Goal: Task Accomplishment & Management: Use online tool/utility

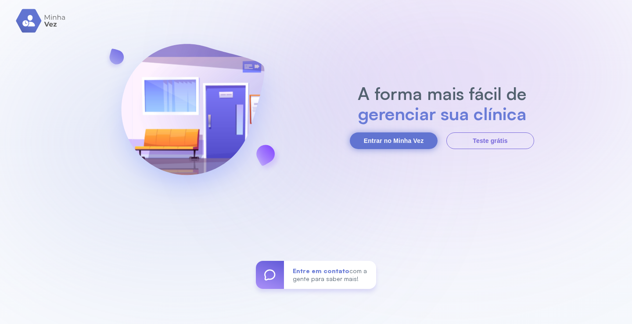
click at [398, 144] on button "Entrar no Minha Vez" at bounding box center [394, 141] width 88 height 17
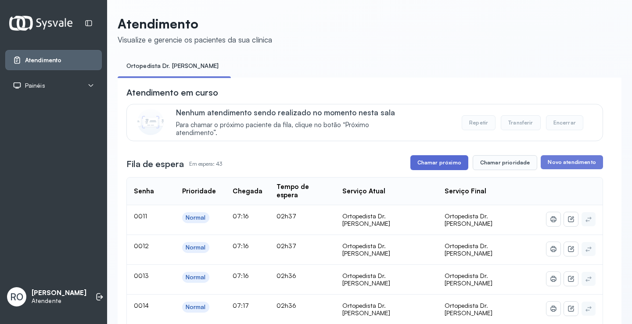
click at [435, 170] on button "Chamar próximo" at bounding box center [440, 162] width 58 height 15
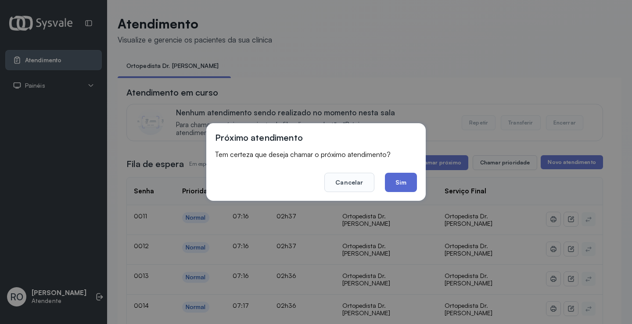
click at [399, 188] on button "Sim" at bounding box center [401, 182] width 32 height 19
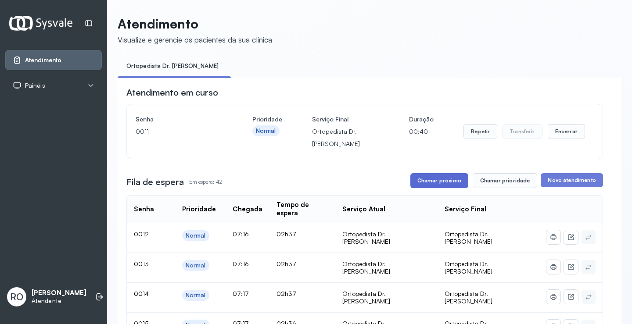
click at [458, 186] on button "Chamar próximo" at bounding box center [440, 180] width 58 height 15
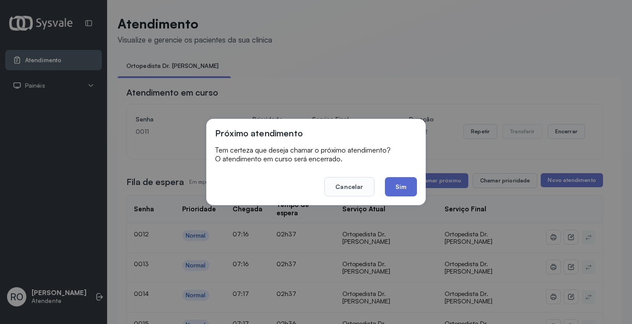
click at [394, 194] on button "Sim" at bounding box center [401, 186] width 32 height 19
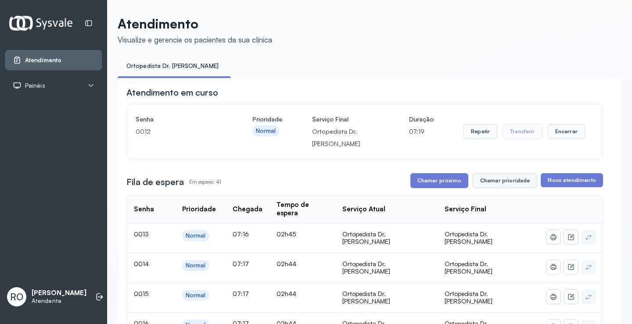
click at [508, 180] on button "Chamar prioridade" at bounding box center [505, 180] width 65 height 15
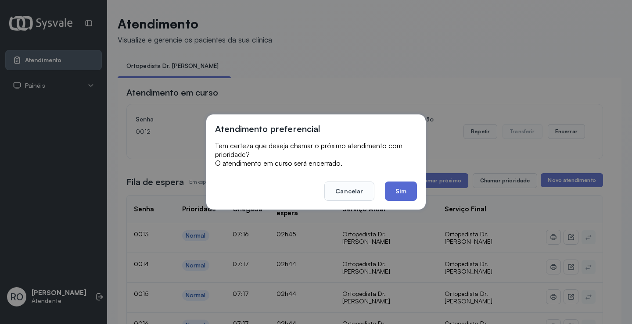
click at [408, 195] on button "Sim" at bounding box center [401, 191] width 32 height 19
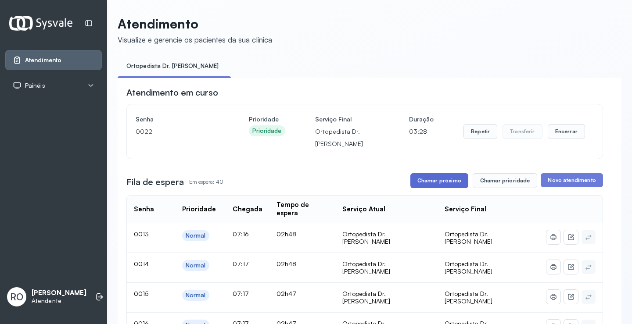
click at [427, 187] on button "Chamar próximo" at bounding box center [440, 180] width 58 height 15
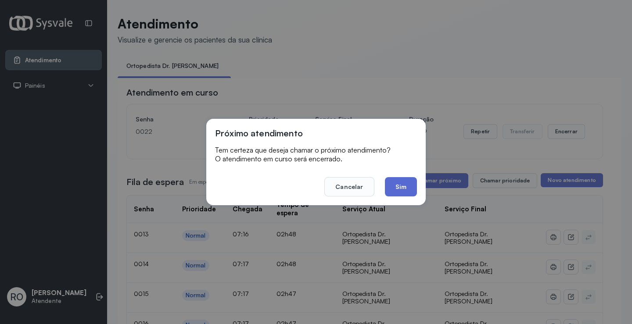
click at [409, 192] on button "Sim" at bounding box center [401, 186] width 32 height 19
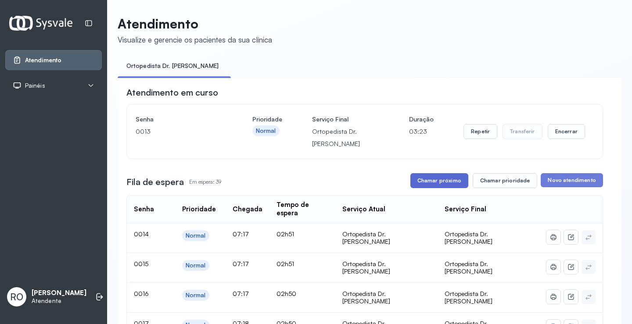
click at [439, 185] on button "Chamar próximo" at bounding box center [440, 180] width 58 height 15
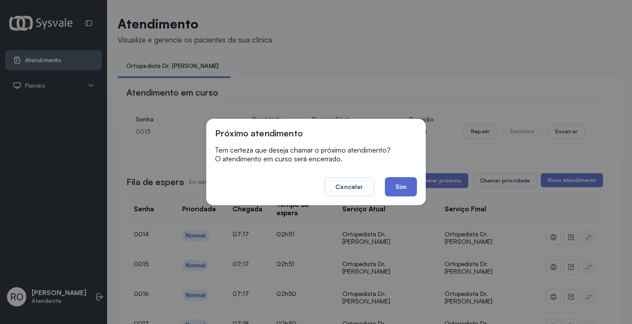
click at [394, 184] on button "Sim" at bounding box center [401, 186] width 32 height 19
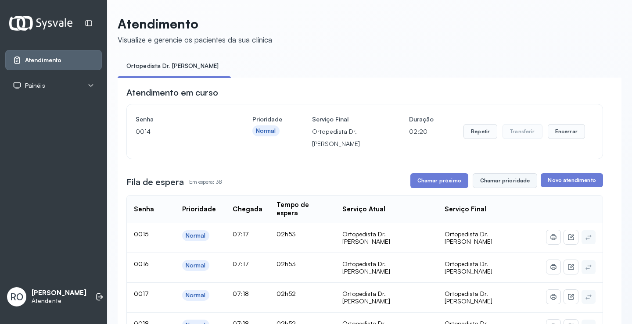
click at [503, 180] on button "Chamar prioridade" at bounding box center [505, 180] width 65 height 15
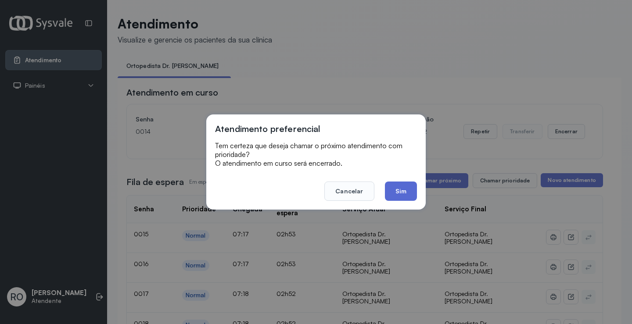
click at [403, 195] on button "Sim" at bounding box center [401, 191] width 32 height 19
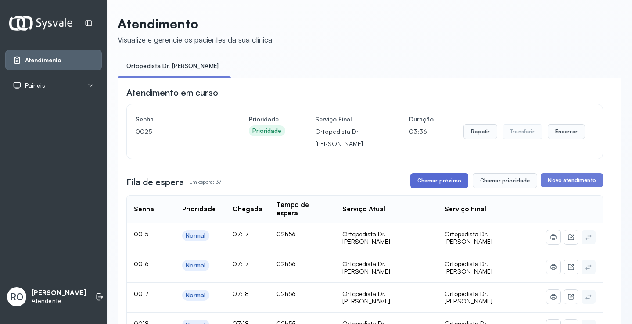
click at [433, 186] on button "Chamar próximo" at bounding box center [440, 180] width 58 height 15
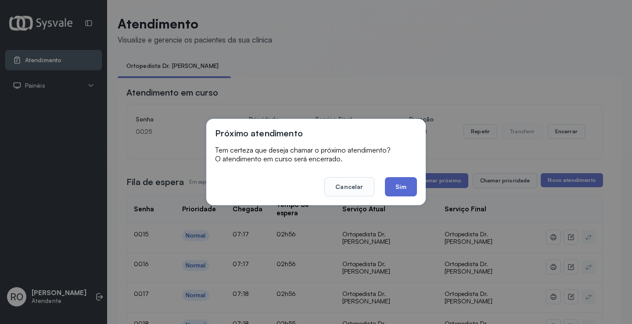
click at [392, 181] on button "Sim" at bounding box center [401, 186] width 32 height 19
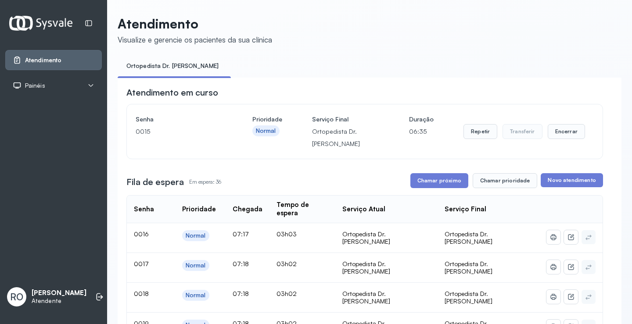
click at [433, 64] on ul "Ortopedista Dr. [PERSON_NAME]" at bounding box center [370, 69] width 504 height 20
click at [456, 186] on button "Chamar próximo" at bounding box center [440, 180] width 58 height 15
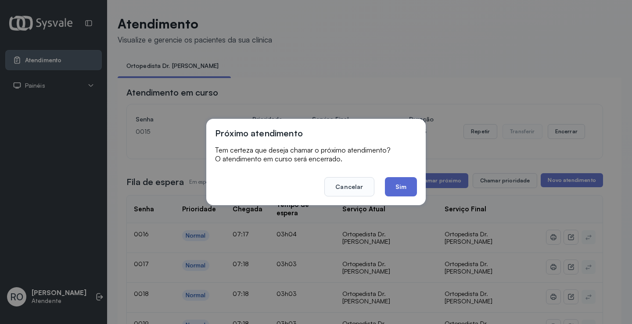
click at [395, 194] on button "Sim" at bounding box center [401, 186] width 32 height 19
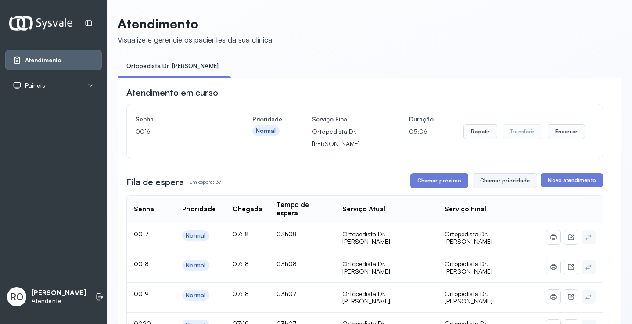
click at [504, 184] on button "Chamar prioridade" at bounding box center [505, 180] width 65 height 15
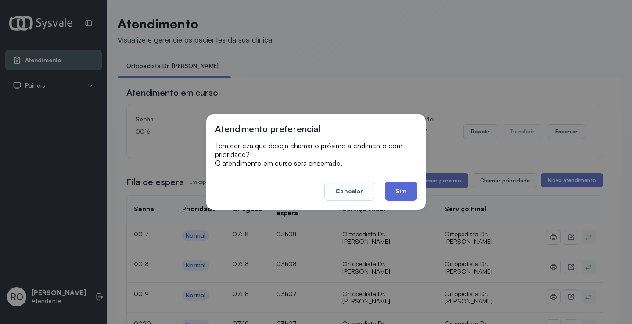
click at [409, 190] on button "Sim" at bounding box center [401, 191] width 32 height 19
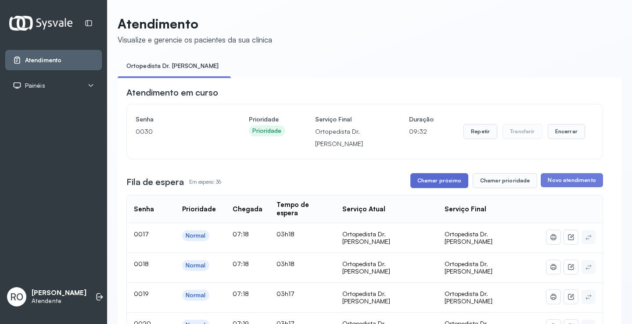
click at [438, 184] on button "Chamar próximo" at bounding box center [440, 180] width 58 height 15
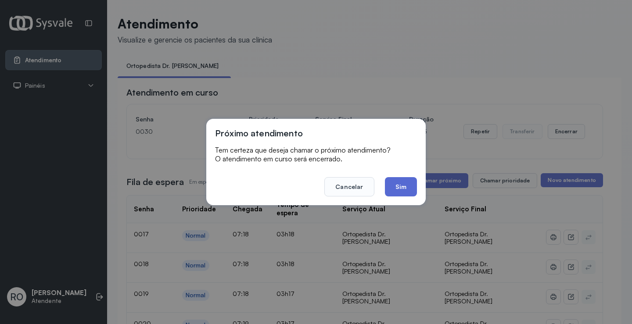
click at [401, 187] on button "Sim" at bounding box center [401, 186] width 32 height 19
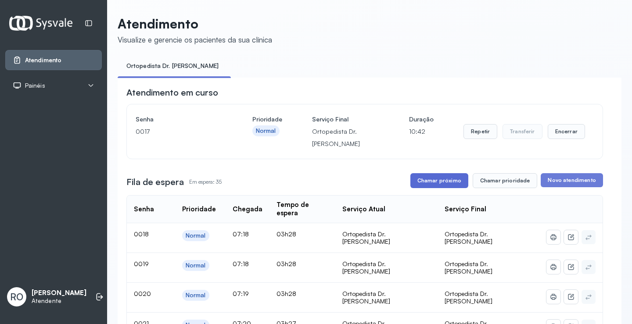
click at [436, 185] on button "Chamar próximo" at bounding box center [440, 180] width 58 height 15
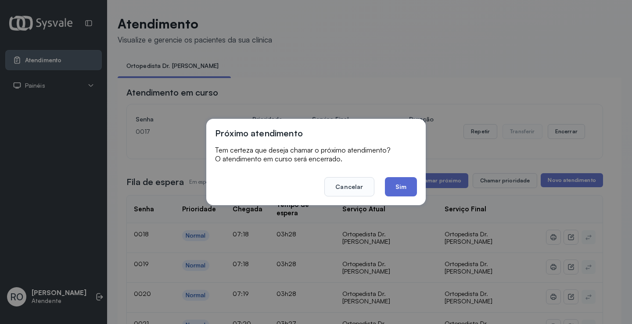
click at [410, 193] on button "Sim" at bounding box center [401, 186] width 32 height 19
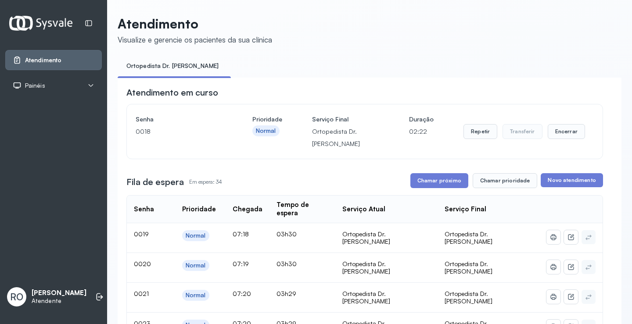
click at [376, 24] on header "Atendimento Visualize e gerencie os pacientes da sua clínica" at bounding box center [370, 30] width 504 height 29
click at [438, 188] on button "Chamar próximo" at bounding box center [440, 180] width 58 height 15
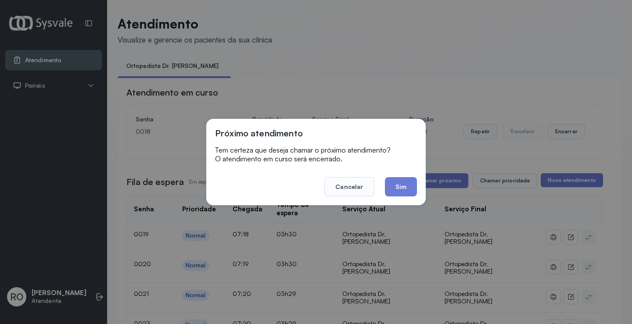
click at [404, 175] on footer "Cancelar Sim" at bounding box center [316, 181] width 202 height 32
click at [405, 180] on button "Sim" at bounding box center [401, 186] width 32 height 19
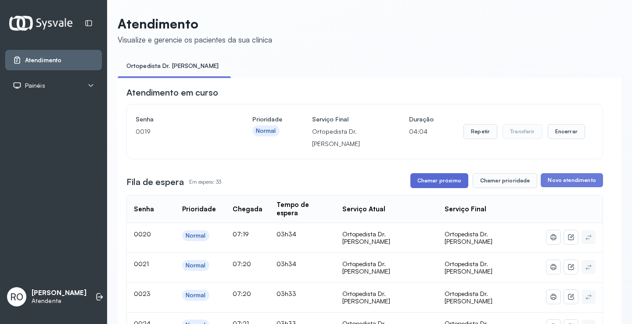
click at [449, 186] on button "Chamar próximo" at bounding box center [440, 180] width 58 height 15
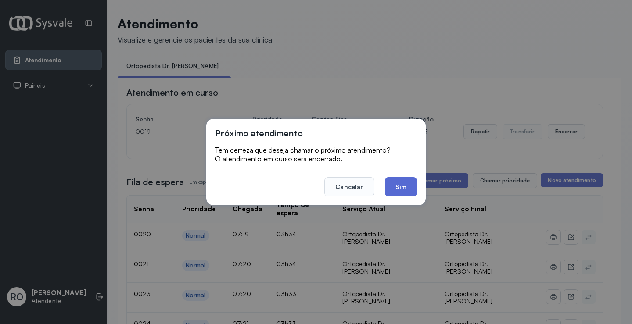
click at [400, 188] on button "Sim" at bounding box center [401, 186] width 32 height 19
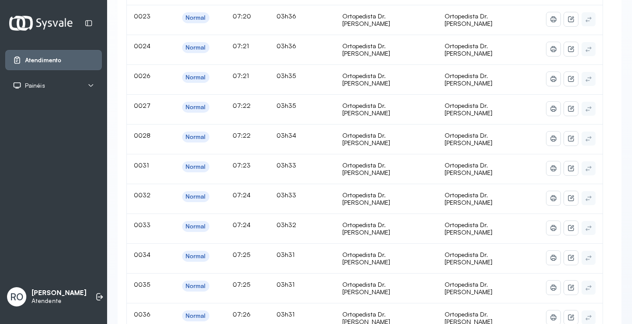
scroll to position [44, 0]
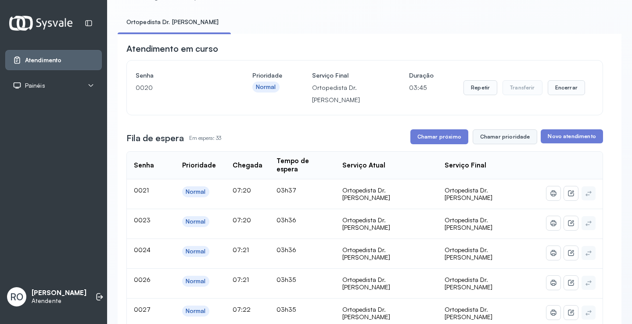
click at [506, 137] on button "Chamar prioridade" at bounding box center [505, 137] width 65 height 15
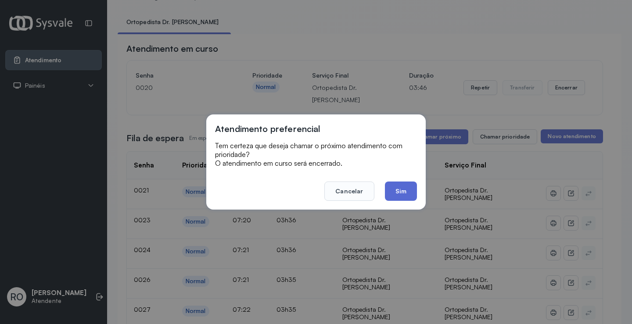
click at [402, 195] on button "Sim" at bounding box center [401, 191] width 32 height 19
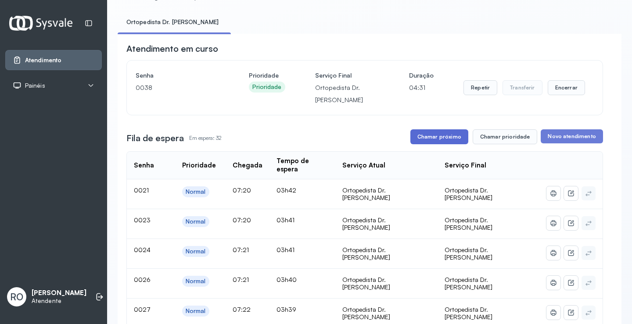
click at [440, 144] on button "Chamar próximo" at bounding box center [440, 137] width 58 height 15
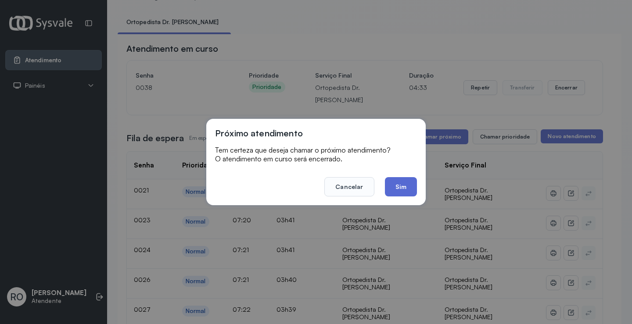
click at [403, 184] on button "Sim" at bounding box center [401, 186] width 32 height 19
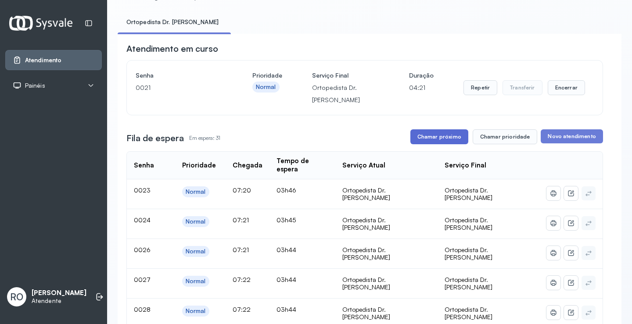
click at [425, 140] on button "Chamar próximo" at bounding box center [440, 137] width 58 height 15
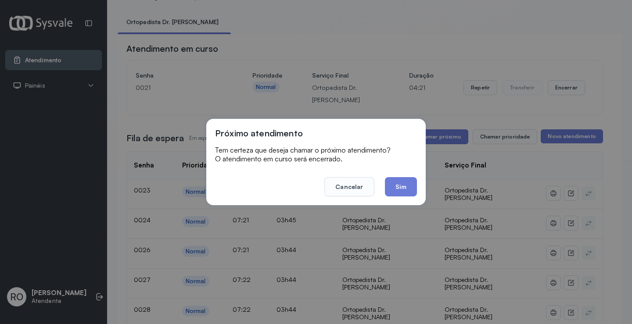
click at [400, 198] on div "Próximo atendimento Tem certeza que deseja chamar o próximo atendimento? O aten…" at bounding box center [316, 162] width 220 height 87
click at [403, 186] on button "Sim" at bounding box center [401, 186] width 32 height 19
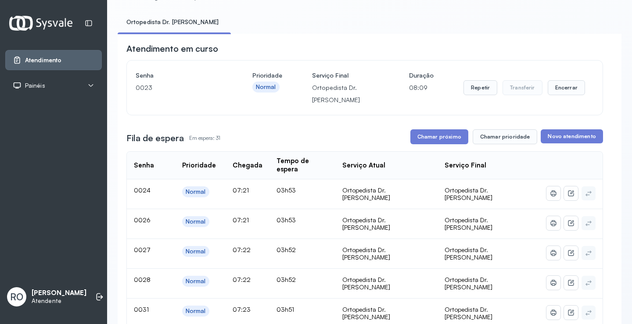
click at [406, 141] on div "Fila de espera Em espera: 31 Chamar próximo Chamar prioridade Novo atendimento" at bounding box center [364, 137] width 477 height 15
click at [429, 141] on button "Chamar próximo" at bounding box center [440, 137] width 58 height 15
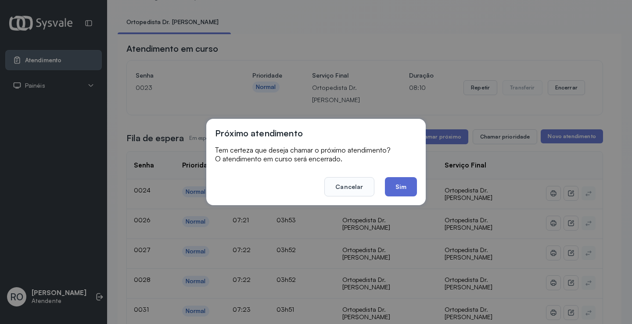
click at [398, 191] on button "Sim" at bounding box center [401, 186] width 32 height 19
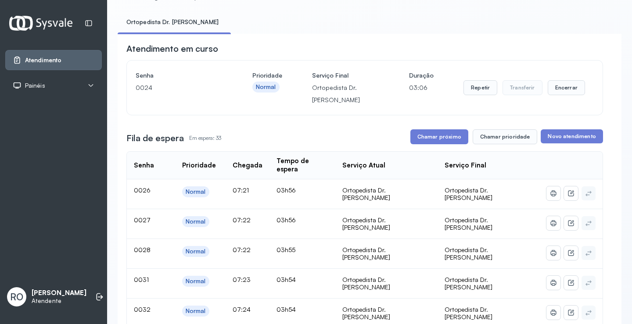
click at [468, 144] on div "Chamar próximo Chamar prioridade" at bounding box center [474, 137] width 127 height 15
click at [486, 144] on button "Chamar prioridade" at bounding box center [505, 137] width 65 height 15
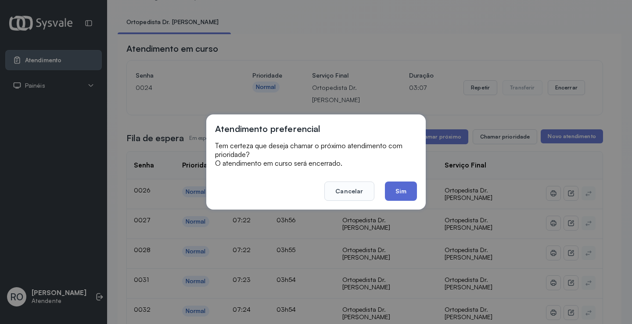
click at [411, 187] on button "Sim" at bounding box center [401, 191] width 32 height 19
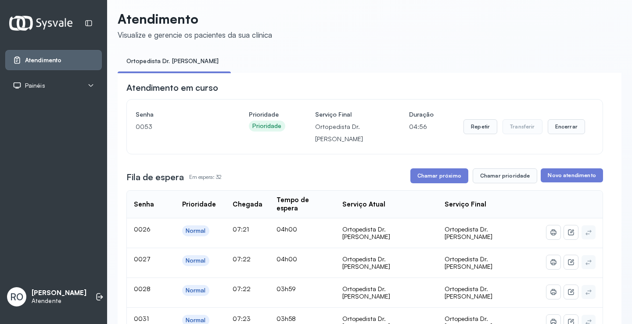
scroll to position [0, 0]
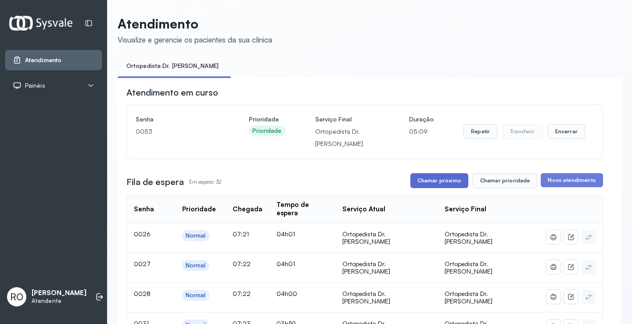
click at [443, 188] on button "Chamar próximo" at bounding box center [440, 180] width 58 height 15
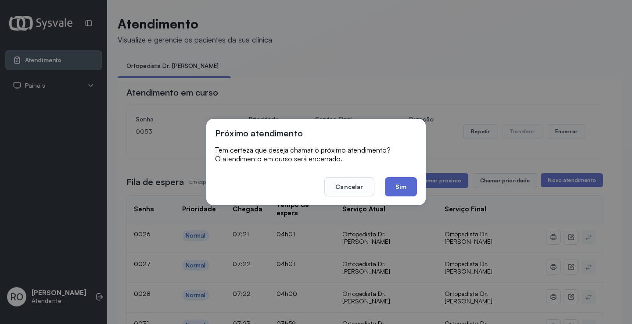
click at [408, 187] on button "Sim" at bounding box center [401, 186] width 32 height 19
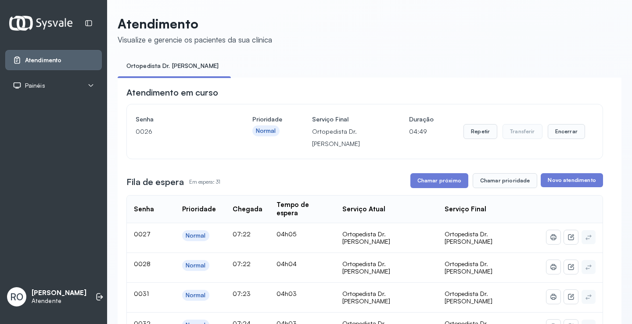
click at [445, 181] on button "Chamar próximo" at bounding box center [440, 180] width 58 height 15
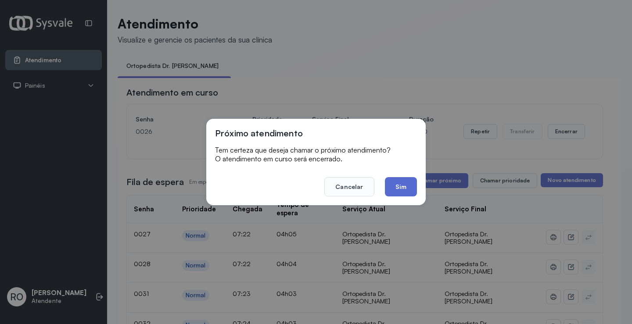
click at [402, 190] on button "Sim" at bounding box center [401, 186] width 32 height 19
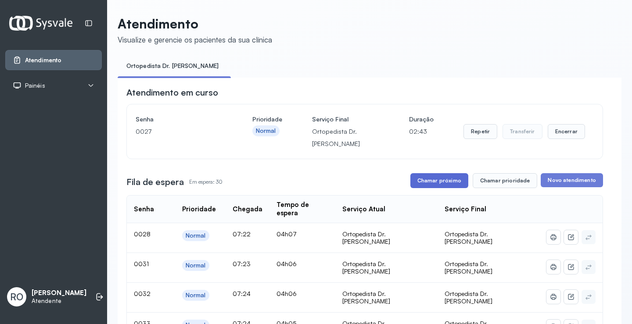
click at [436, 184] on button "Chamar próximo" at bounding box center [440, 180] width 58 height 15
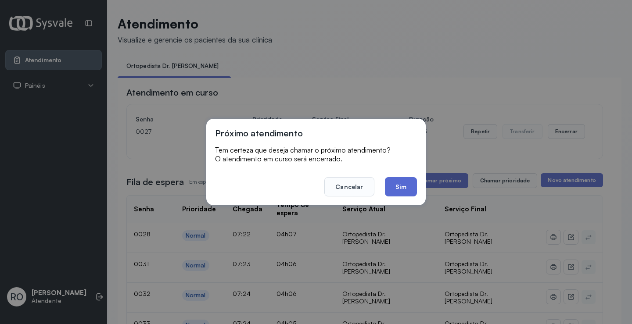
click at [401, 190] on button "Sim" at bounding box center [401, 186] width 32 height 19
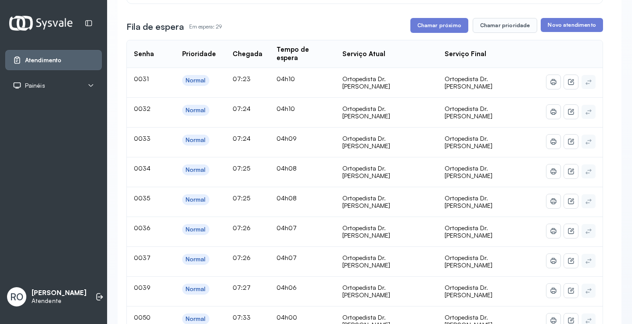
scroll to position [44, 0]
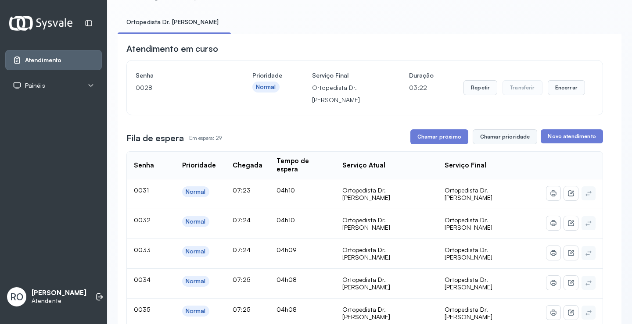
click at [498, 144] on button "Chamar prioridade" at bounding box center [505, 137] width 65 height 15
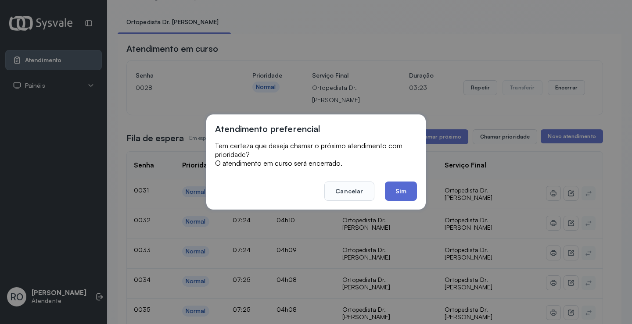
click at [396, 185] on button "Sim" at bounding box center [401, 191] width 32 height 19
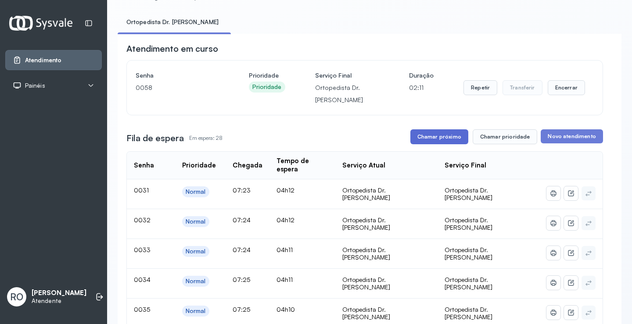
click at [427, 139] on button "Chamar próximo" at bounding box center [440, 137] width 58 height 15
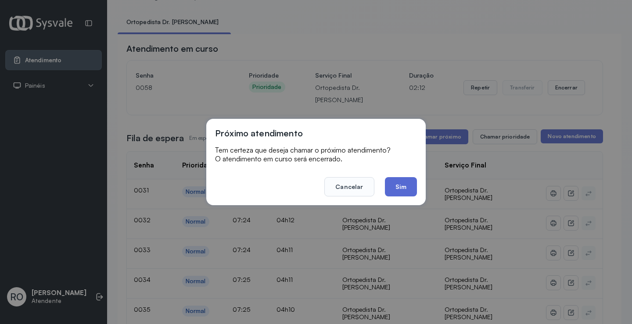
click at [400, 187] on button "Sim" at bounding box center [401, 186] width 32 height 19
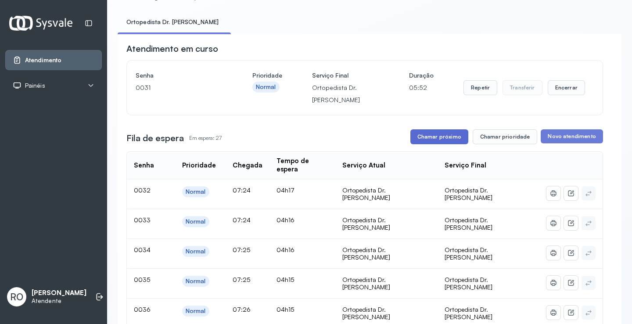
click at [425, 143] on button "Chamar próximo" at bounding box center [440, 137] width 58 height 15
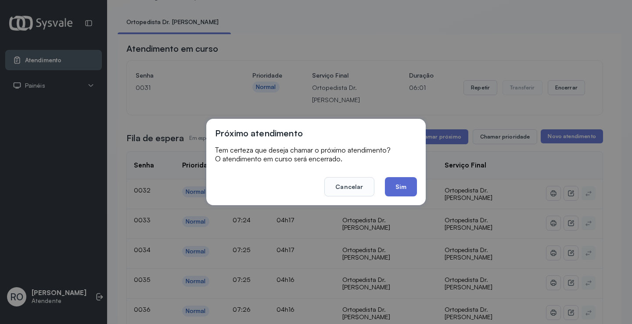
click at [398, 186] on button "Sim" at bounding box center [401, 186] width 32 height 19
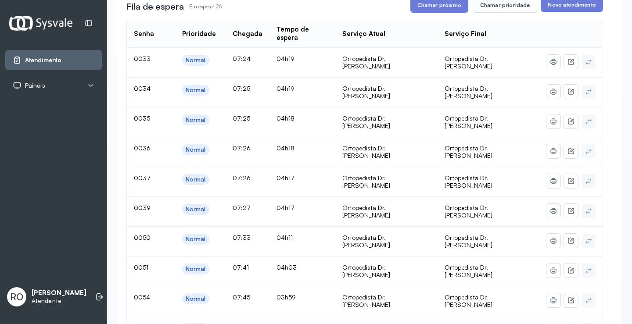
scroll to position [0, 0]
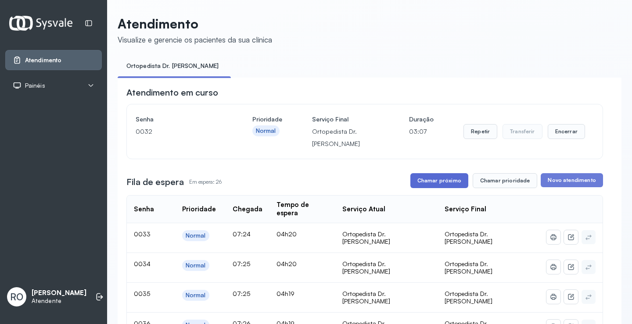
click at [433, 187] on button "Chamar próximo" at bounding box center [440, 180] width 58 height 15
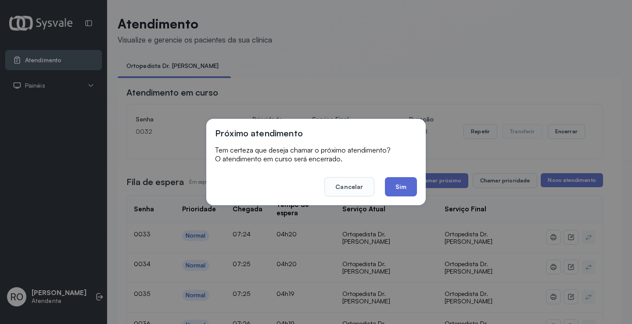
click at [400, 185] on button "Sim" at bounding box center [401, 186] width 32 height 19
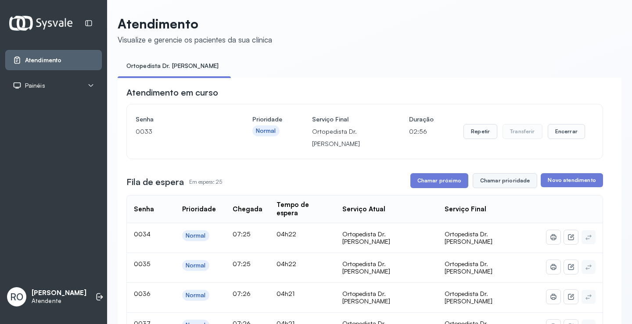
click at [501, 186] on button "Chamar prioridade" at bounding box center [505, 180] width 65 height 15
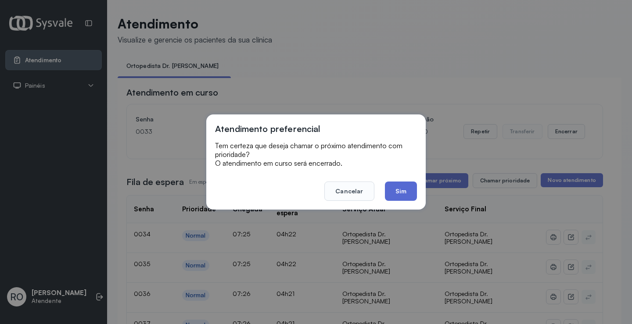
click at [397, 191] on button "Sim" at bounding box center [401, 191] width 32 height 19
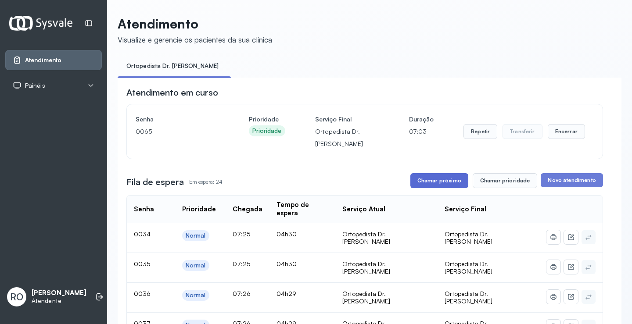
click at [429, 184] on button "Chamar próximo" at bounding box center [440, 180] width 58 height 15
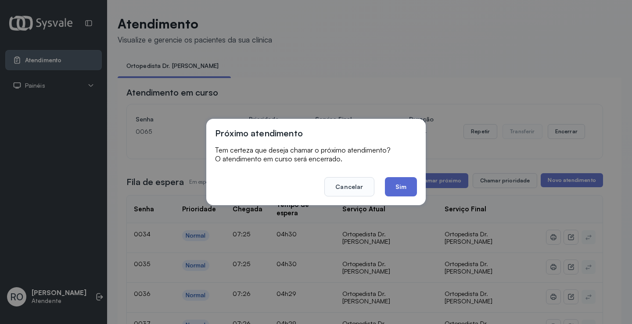
click at [410, 188] on button "Sim" at bounding box center [401, 186] width 32 height 19
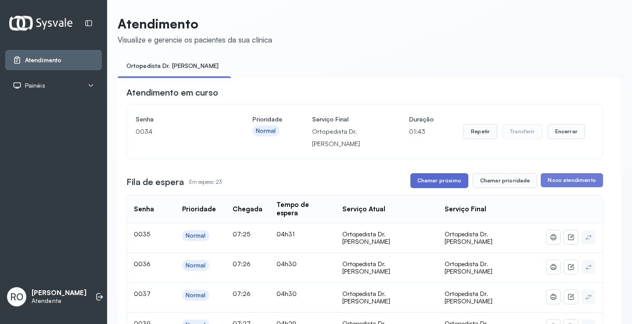
click at [447, 184] on button "Chamar próximo" at bounding box center [440, 180] width 58 height 15
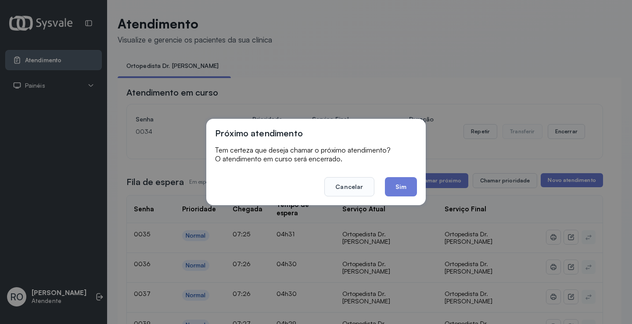
click at [409, 191] on button "Sim" at bounding box center [401, 186] width 32 height 19
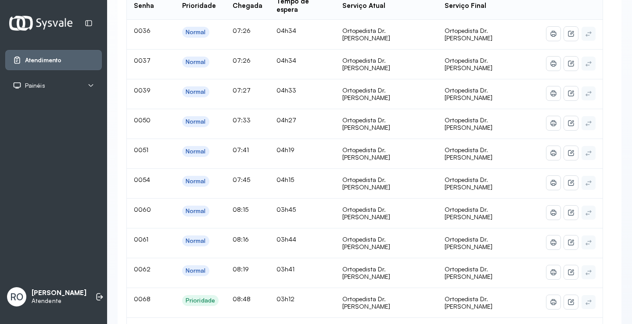
scroll to position [44, 0]
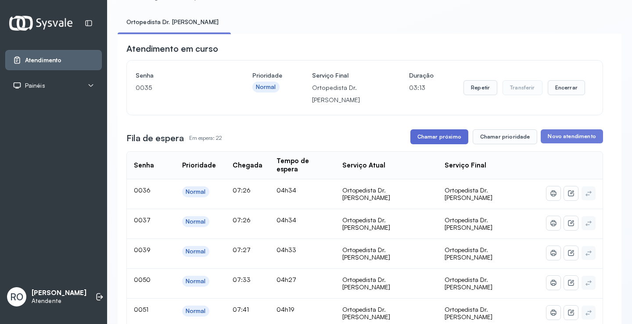
click at [453, 144] on button "Chamar próximo" at bounding box center [440, 137] width 58 height 15
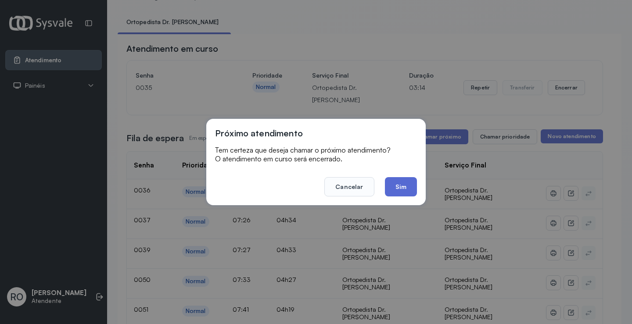
click at [400, 191] on button "Sim" at bounding box center [401, 186] width 32 height 19
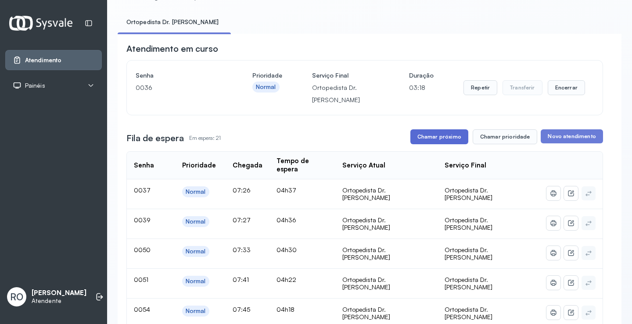
click at [418, 135] on button "Chamar próximo" at bounding box center [440, 137] width 58 height 15
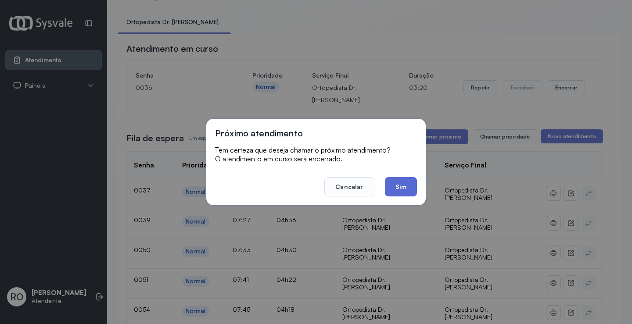
click at [410, 191] on button "Sim" at bounding box center [401, 186] width 32 height 19
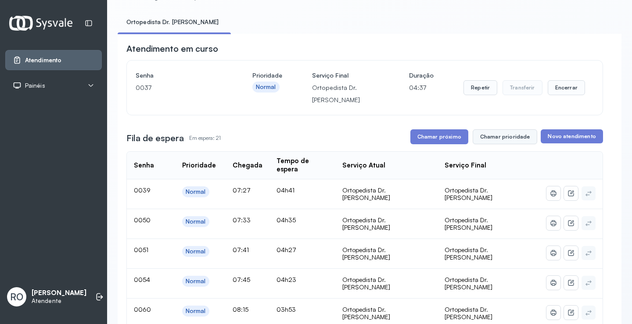
click at [505, 140] on button "Chamar prioridade" at bounding box center [505, 137] width 65 height 15
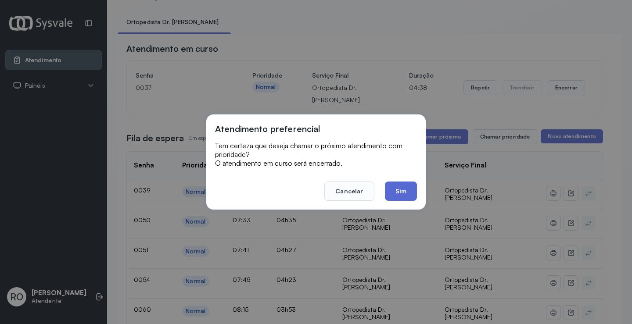
click at [401, 190] on button "Sim" at bounding box center [401, 191] width 32 height 19
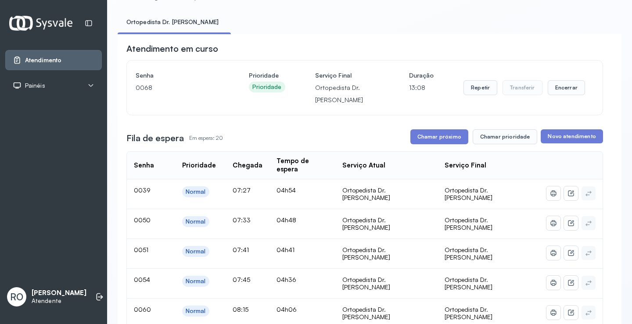
click at [426, 141] on button "Chamar próximo" at bounding box center [440, 137] width 58 height 15
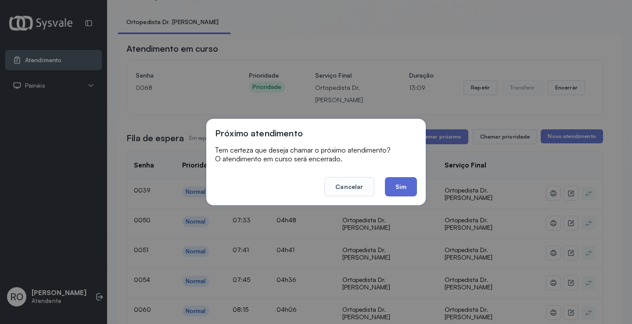
click at [405, 186] on button "Sim" at bounding box center [401, 186] width 32 height 19
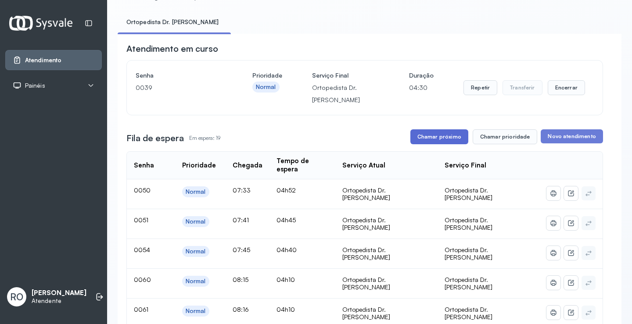
click at [434, 134] on button "Chamar próximo" at bounding box center [440, 137] width 58 height 15
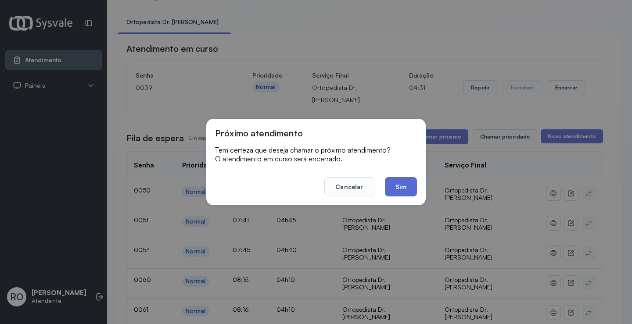
click at [398, 193] on button "Sim" at bounding box center [401, 186] width 32 height 19
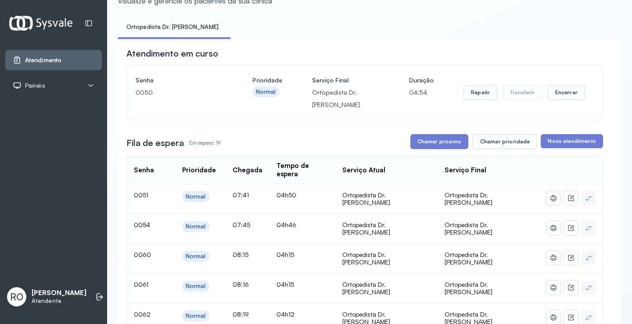
scroll to position [0, 0]
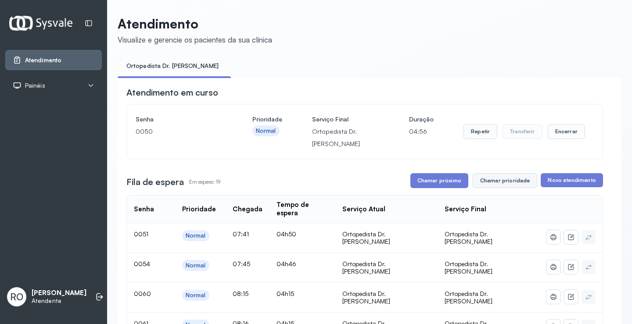
click at [476, 181] on button "Chamar prioridade" at bounding box center [505, 180] width 65 height 15
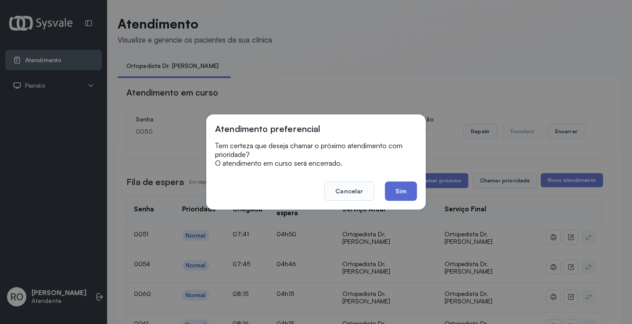
click at [397, 191] on button "Sim" at bounding box center [401, 191] width 32 height 19
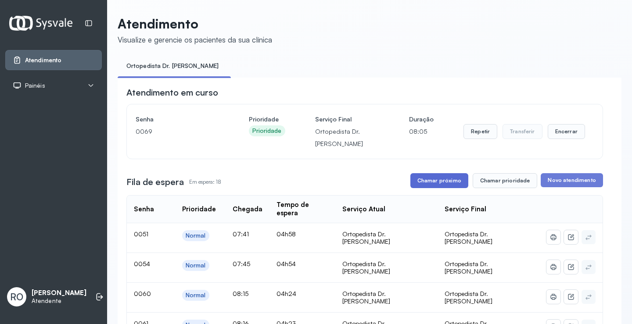
click at [452, 179] on button "Chamar próximo" at bounding box center [440, 180] width 58 height 15
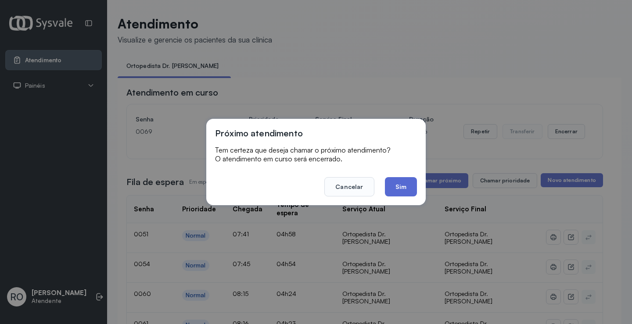
click at [400, 178] on button "Sim" at bounding box center [401, 186] width 32 height 19
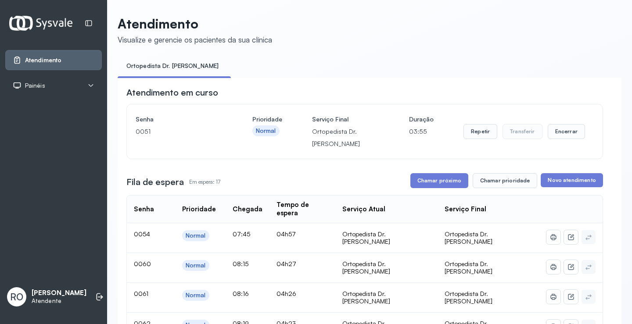
click at [411, 182] on button "Chamar próximo" at bounding box center [440, 180] width 58 height 15
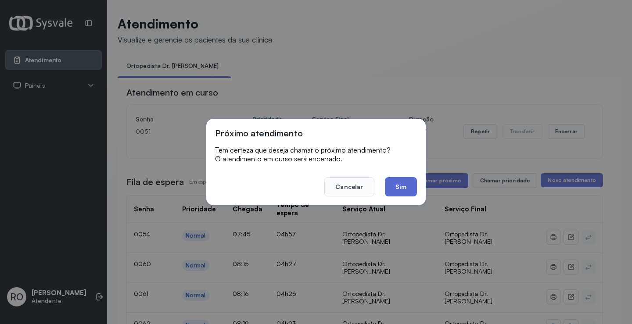
click at [400, 190] on button "Sim" at bounding box center [401, 186] width 32 height 19
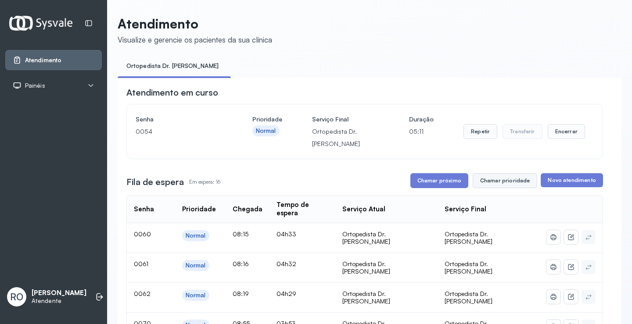
click at [523, 182] on button "Chamar prioridade" at bounding box center [505, 180] width 65 height 15
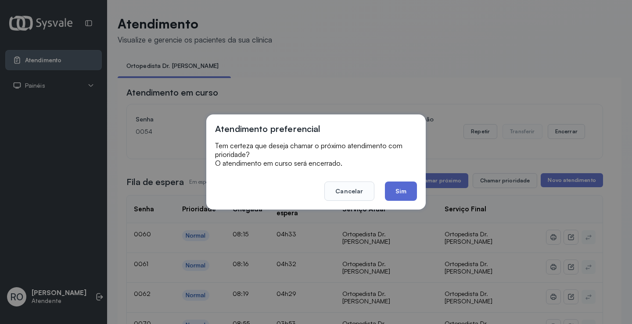
click at [409, 195] on button "Sim" at bounding box center [401, 191] width 32 height 19
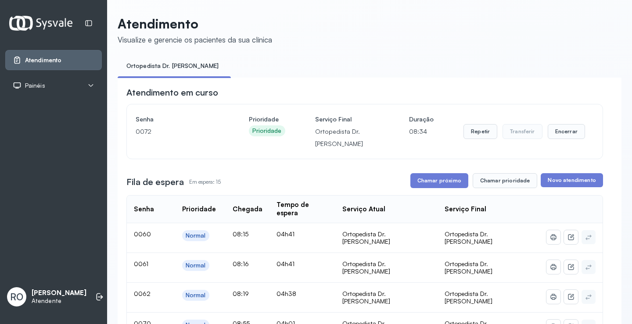
click at [438, 179] on button "Chamar próximo" at bounding box center [440, 180] width 58 height 15
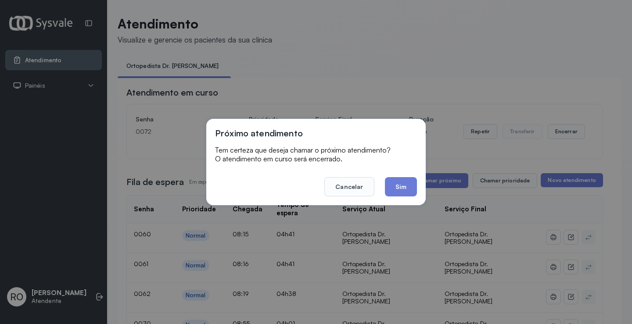
click at [413, 190] on button "Sim" at bounding box center [401, 186] width 32 height 19
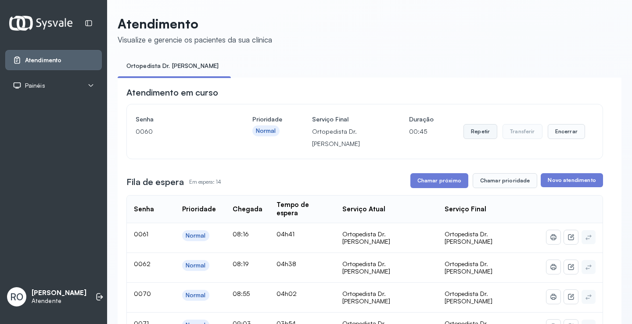
click at [480, 132] on button "Repetir" at bounding box center [481, 131] width 34 height 15
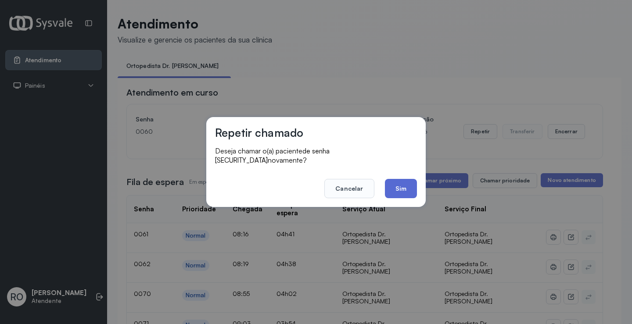
click at [405, 188] on button "Sim" at bounding box center [401, 188] width 32 height 19
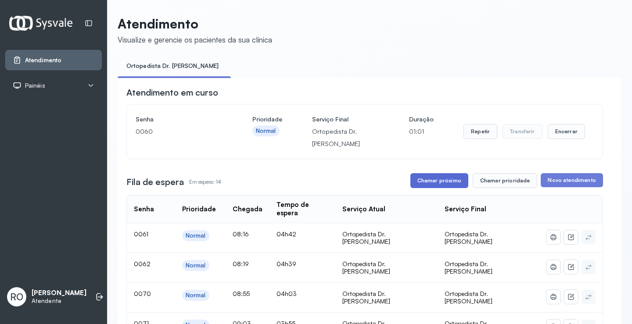
click at [436, 188] on button "Chamar próximo" at bounding box center [440, 180] width 58 height 15
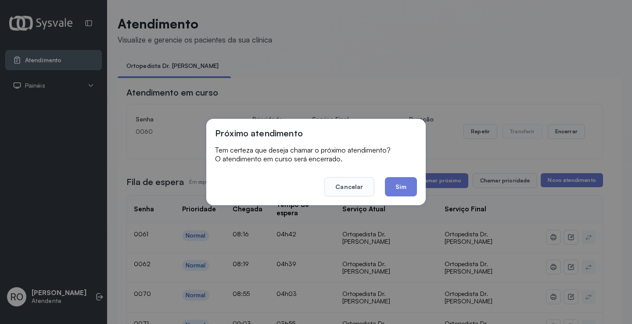
drag, startPoint x: 403, startPoint y: 212, endPoint x: 407, endPoint y: 204, distance: 9.0
click at [403, 211] on div "Próximo atendimento Tem certeza que deseja chamar o próximo atendimento? O aten…" at bounding box center [316, 162] width 632 height 324
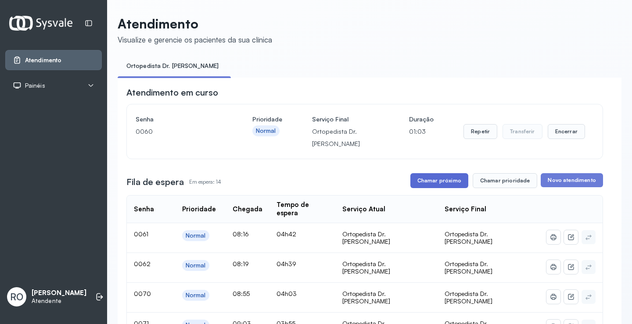
click at [423, 188] on button "Chamar próximo" at bounding box center [440, 180] width 58 height 15
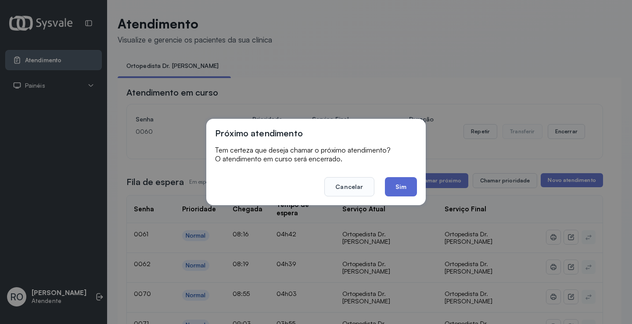
click at [396, 190] on button "Sim" at bounding box center [401, 186] width 32 height 19
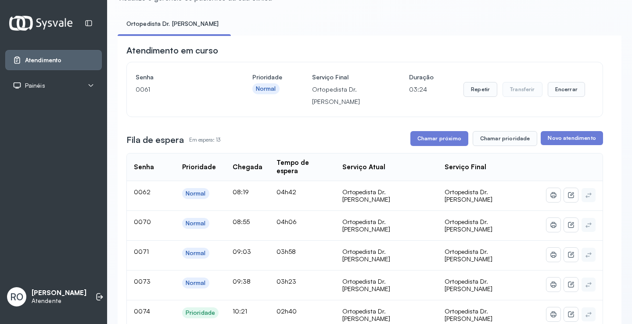
scroll to position [88, 0]
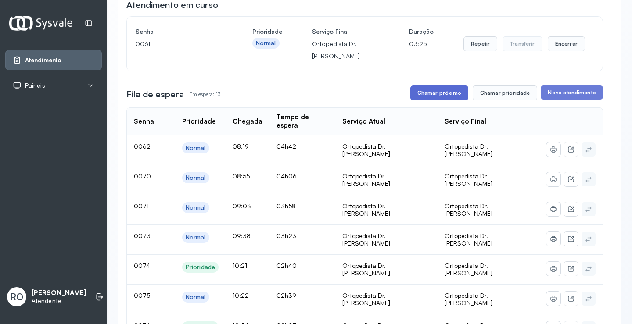
click at [448, 93] on button "Chamar próximo" at bounding box center [440, 93] width 58 height 15
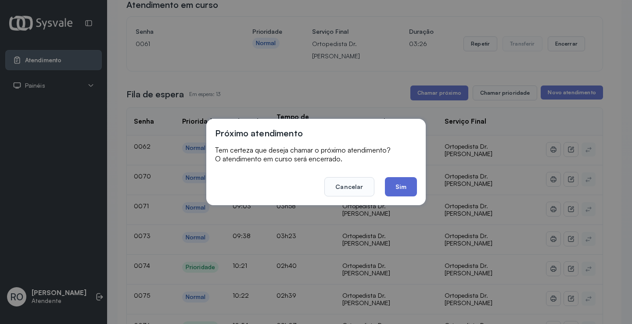
click at [395, 194] on button "Sim" at bounding box center [401, 186] width 32 height 19
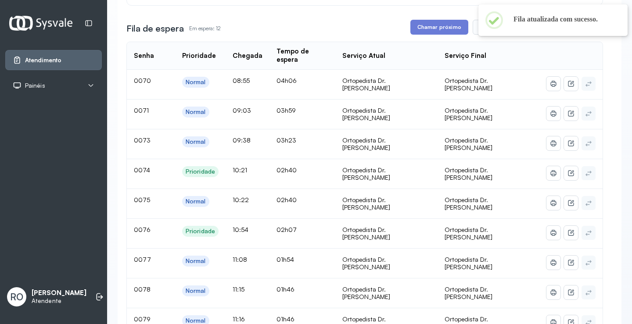
scroll to position [176, 0]
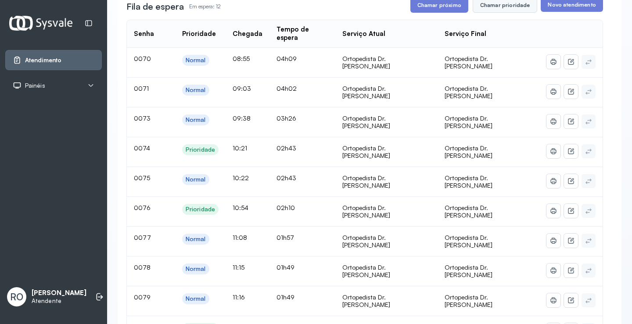
click at [488, 8] on button "Chamar prioridade" at bounding box center [505, 5] width 65 height 15
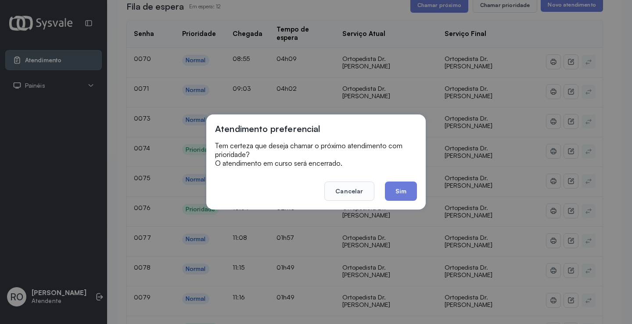
click at [393, 203] on div "Atendimento preferencial Tem certeza que deseja chamar o próximo atendimento co…" at bounding box center [316, 162] width 220 height 95
click at [410, 182] on button "Sim" at bounding box center [401, 191] width 32 height 19
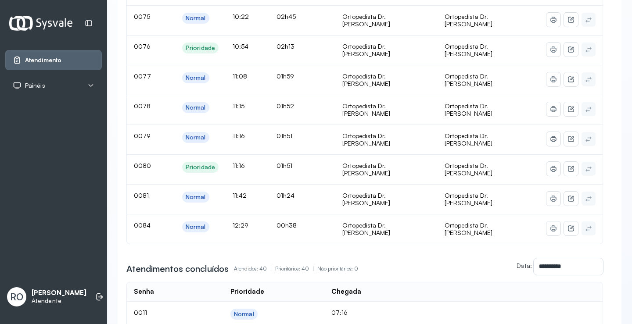
scroll to position [132, 0]
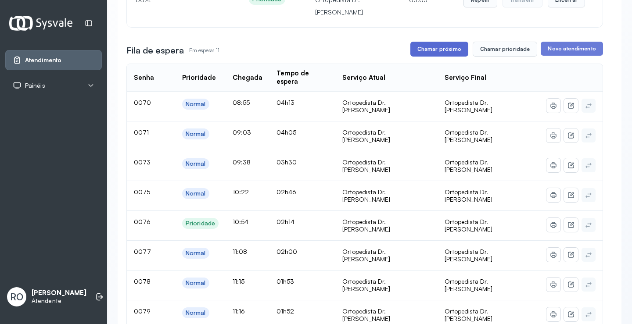
click at [441, 53] on button "Chamar próximo" at bounding box center [440, 49] width 58 height 15
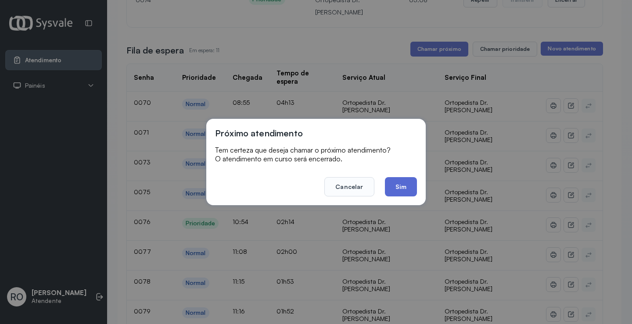
click at [399, 187] on button "Sim" at bounding box center [401, 186] width 32 height 19
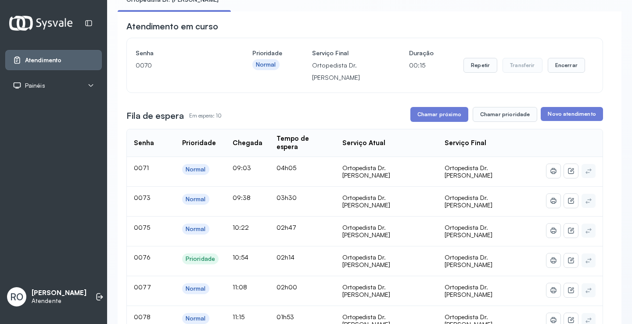
scroll to position [44, 0]
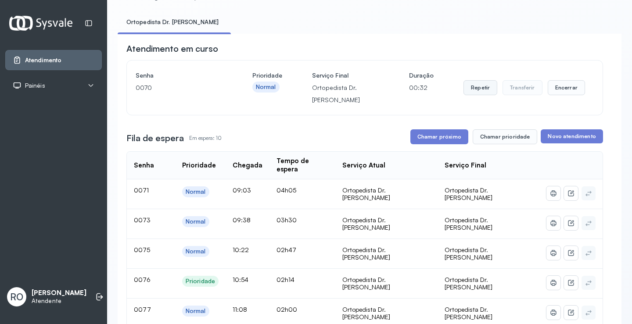
click at [483, 93] on button "Repetir" at bounding box center [481, 87] width 34 height 15
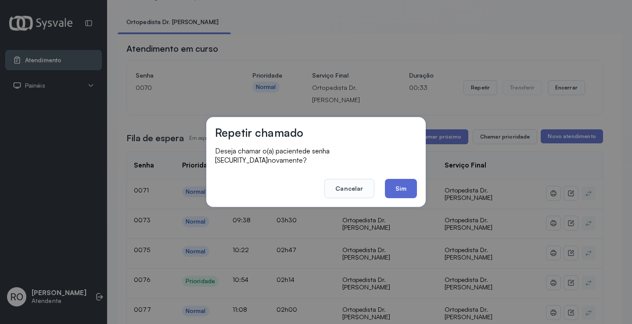
click at [404, 182] on button "Sim" at bounding box center [401, 188] width 32 height 19
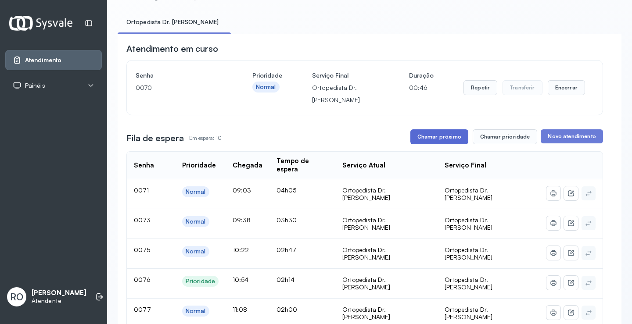
click at [448, 140] on button "Chamar próximo" at bounding box center [440, 137] width 58 height 15
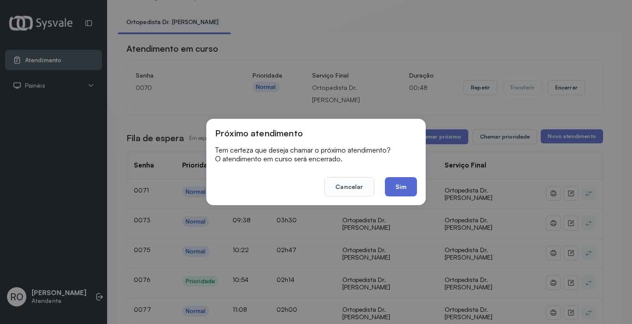
click at [407, 190] on button "Sim" at bounding box center [401, 186] width 32 height 19
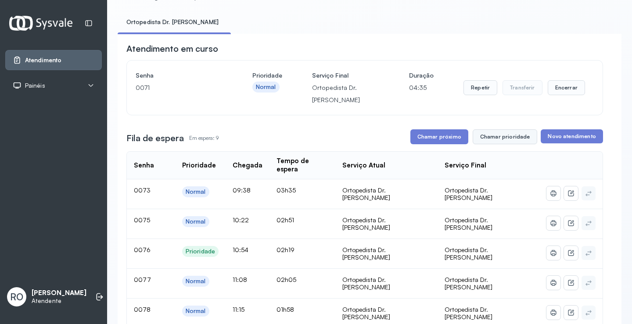
click at [517, 141] on button "Chamar prioridade" at bounding box center [505, 137] width 65 height 15
click at [495, 136] on button "Chamar prioridade" at bounding box center [505, 137] width 65 height 15
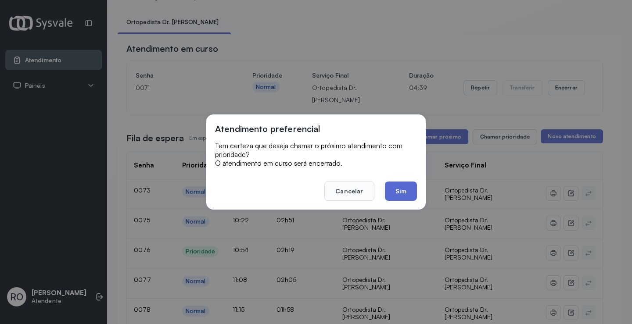
click at [404, 190] on button "Sim" at bounding box center [401, 191] width 32 height 19
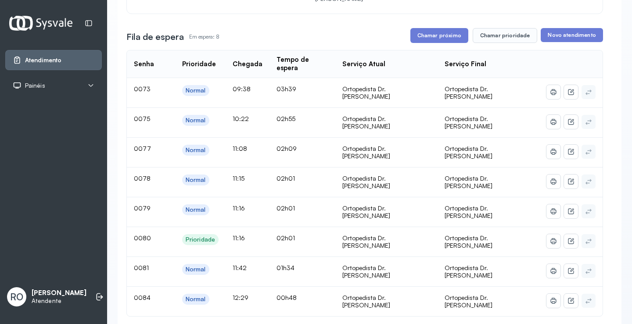
scroll to position [132, 0]
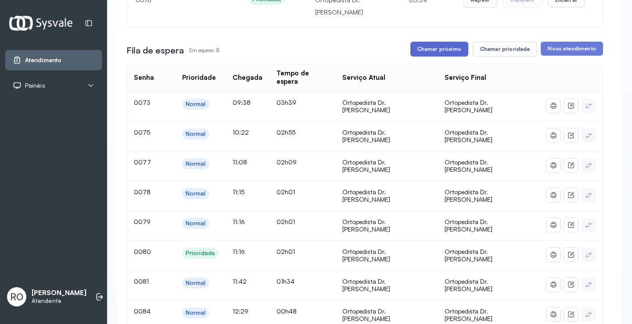
click at [416, 57] on button "Chamar próximo" at bounding box center [440, 49] width 58 height 15
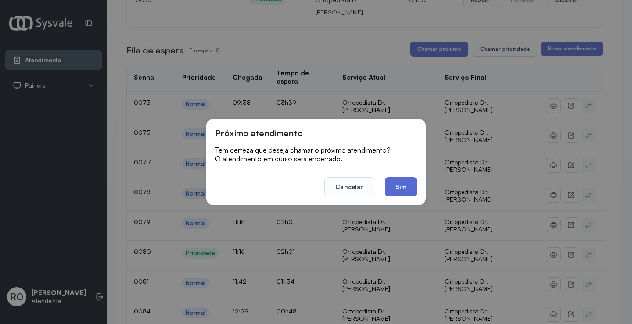
click at [399, 195] on button "Sim" at bounding box center [401, 186] width 32 height 19
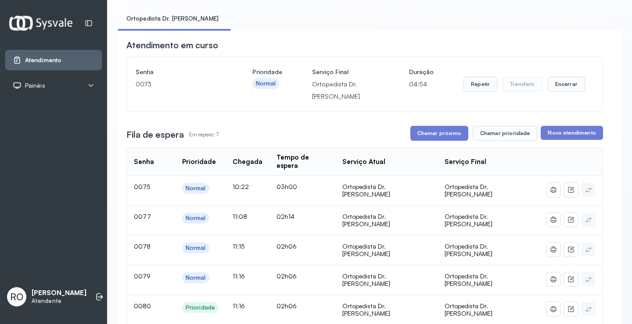
scroll to position [44, 0]
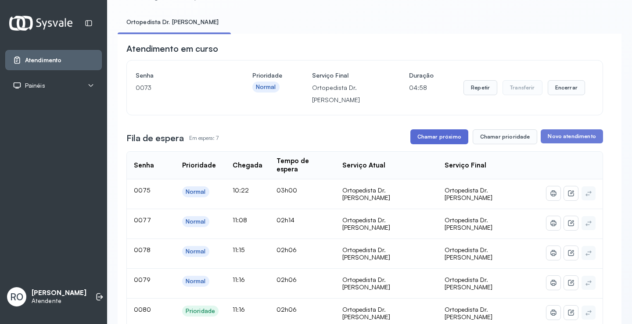
click at [434, 141] on button "Chamar próximo" at bounding box center [440, 137] width 58 height 15
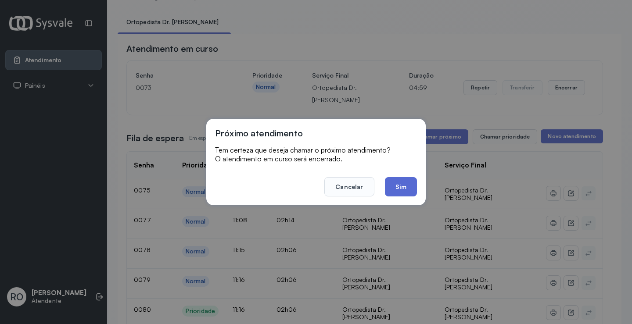
click at [406, 183] on button "Sim" at bounding box center [401, 186] width 32 height 19
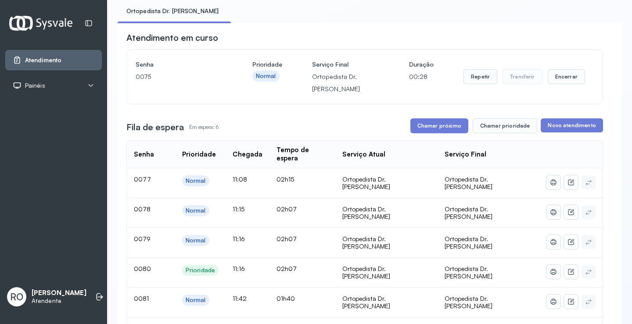
scroll to position [0, 0]
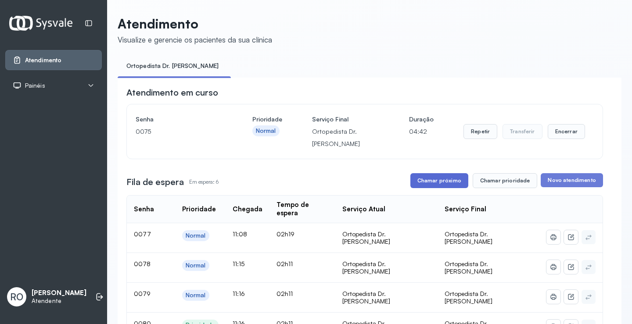
click at [444, 188] on button "Chamar próximo" at bounding box center [440, 180] width 58 height 15
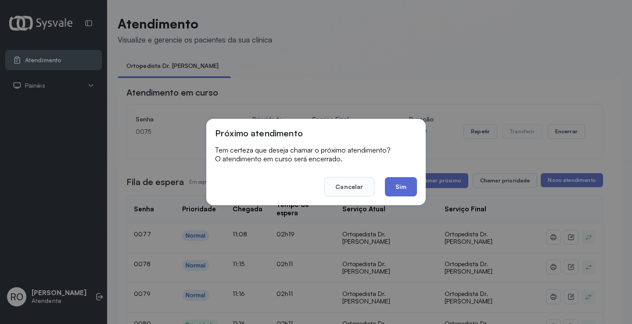
click at [405, 195] on button "Sim" at bounding box center [401, 186] width 32 height 19
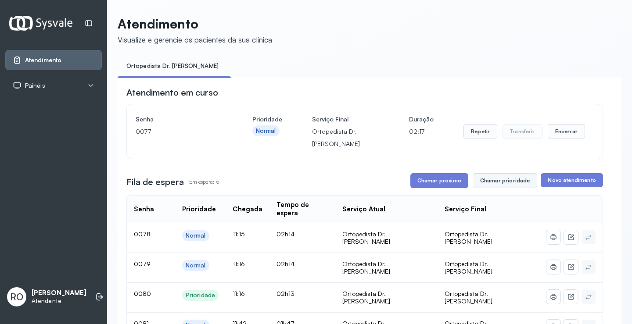
click at [487, 179] on button "Chamar prioridade" at bounding box center [505, 180] width 65 height 15
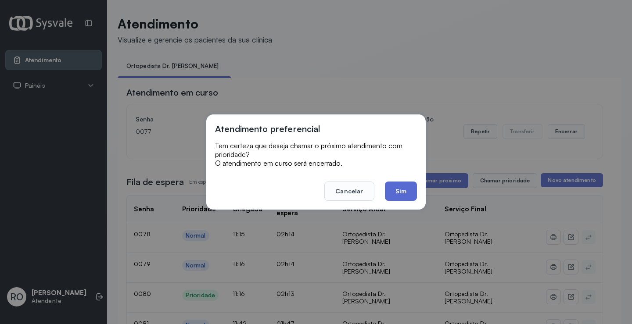
click at [408, 190] on button "Sim" at bounding box center [401, 191] width 32 height 19
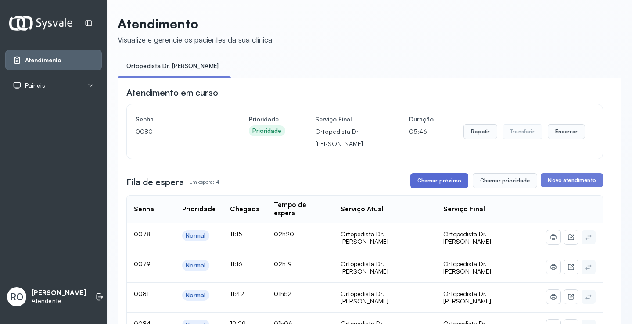
click at [434, 188] on button "Chamar próximo" at bounding box center [440, 180] width 58 height 15
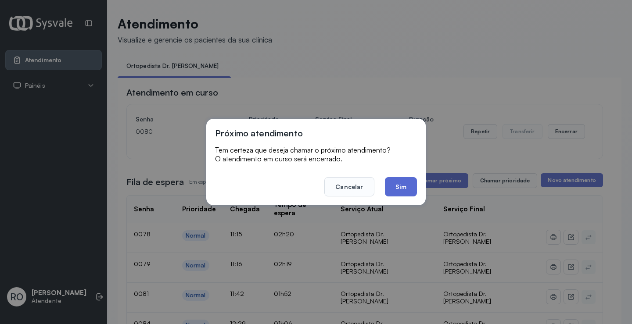
click at [403, 187] on button "Sim" at bounding box center [401, 186] width 32 height 19
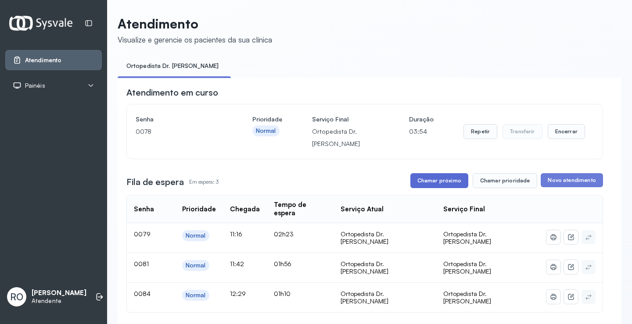
click at [450, 180] on button "Chamar próximo" at bounding box center [440, 180] width 58 height 15
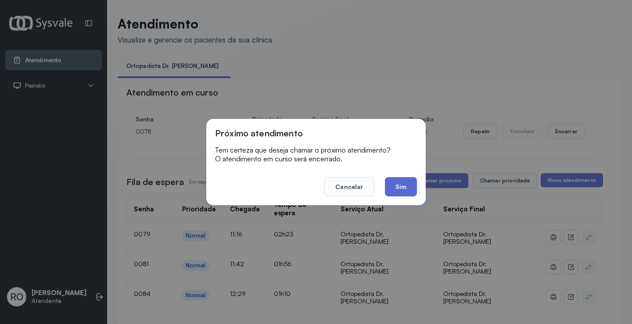
click at [398, 187] on button "Sim" at bounding box center [401, 186] width 32 height 19
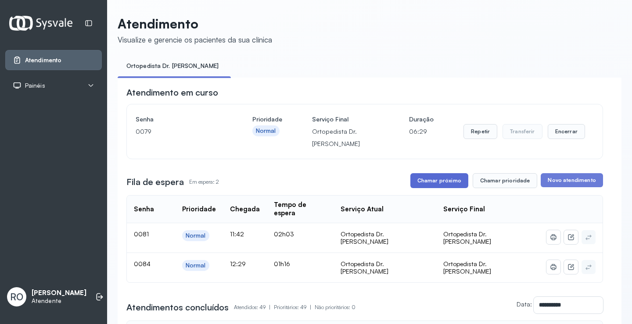
click at [442, 183] on button "Chamar próximo" at bounding box center [440, 180] width 58 height 15
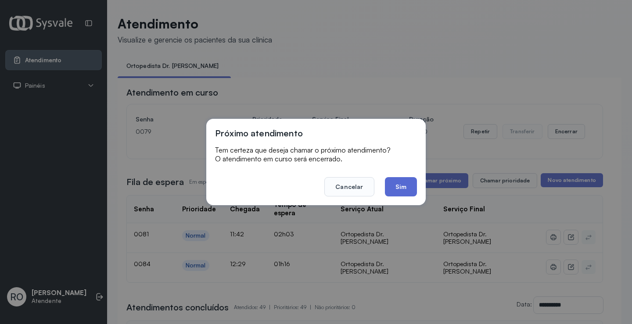
click at [404, 189] on button "Sim" at bounding box center [401, 186] width 32 height 19
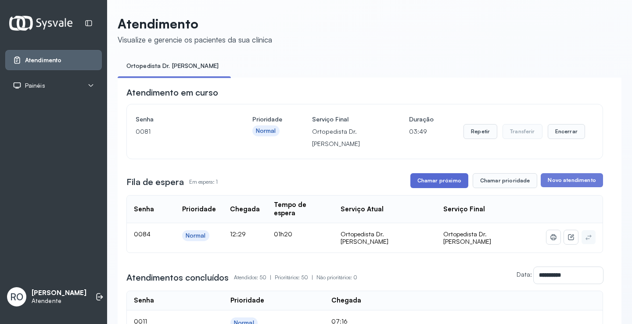
click at [437, 183] on button "Chamar próximo" at bounding box center [440, 180] width 58 height 15
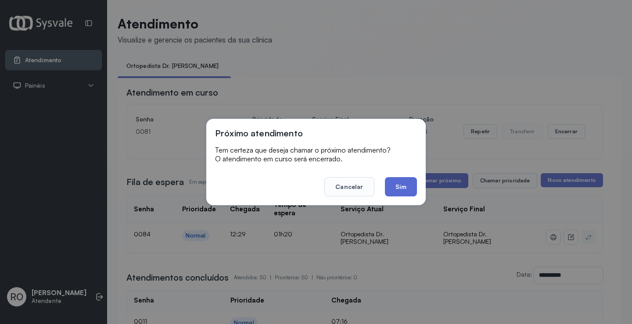
click at [400, 191] on button "Sim" at bounding box center [401, 186] width 32 height 19
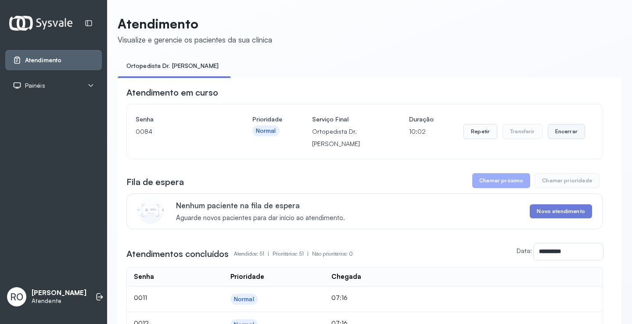
click at [566, 131] on button "Encerrar" at bounding box center [566, 131] width 37 height 15
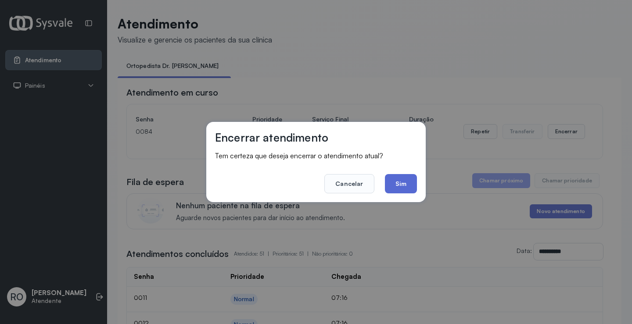
click at [395, 183] on button "Sim" at bounding box center [401, 183] width 32 height 19
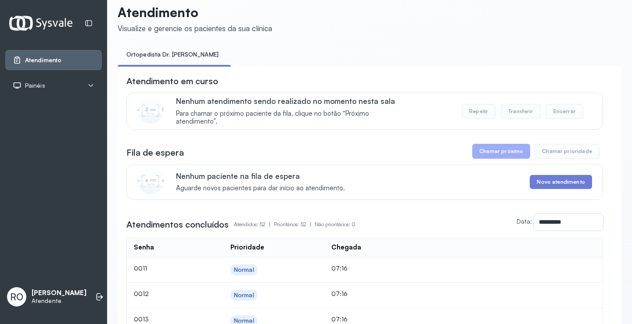
scroll to position [44, 0]
